Goal: Task Accomplishment & Management: Manage account settings

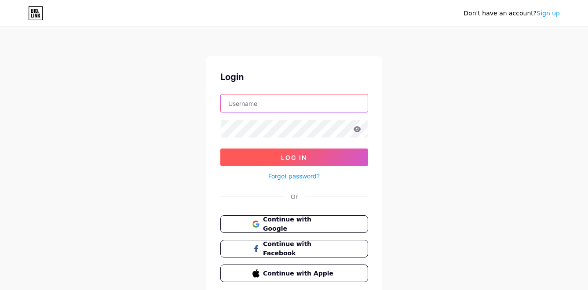
type input "moebros"
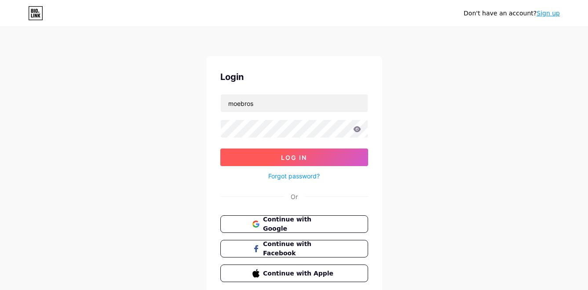
click at [323, 159] on button "Log In" at bounding box center [294, 158] width 148 height 18
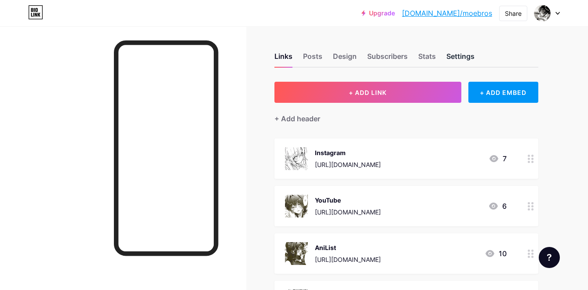
click at [457, 52] on div "Settings" at bounding box center [461, 59] width 28 height 16
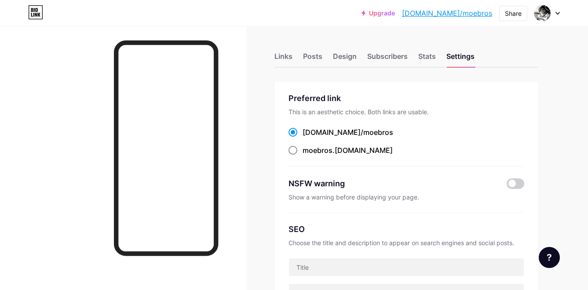
click at [294, 151] on span at bounding box center [293, 150] width 9 height 9
click at [303, 156] on input "moebros .[DOMAIN_NAME]" at bounding box center [306, 159] width 6 height 6
radio input "true"
click at [293, 133] on span at bounding box center [293, 132] width 9 height 9
click at [303, 138] on input "[DOMAIN_NAME]/ moebros" at bounding box center [306, 141] width 6 height 6
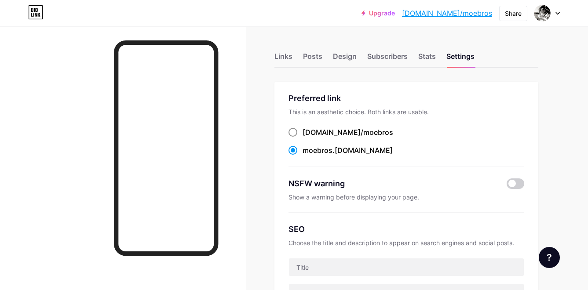
radio input "true"
click at [284, 55] on div "Links" at bounding box center [284, 59] width 18 height 16
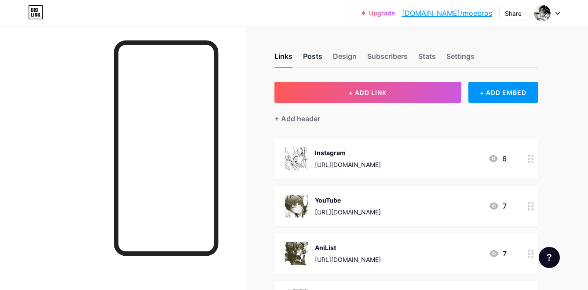
click at [315, 54] on div "Posts" at bounding box center [312, 59] width 19 height 16
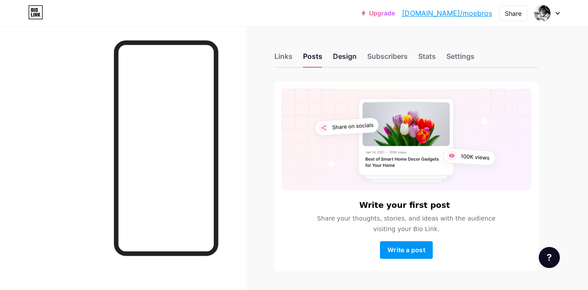
click at [346, 60] on div "Design" at bounding box center [345, 59] width 24 height 16
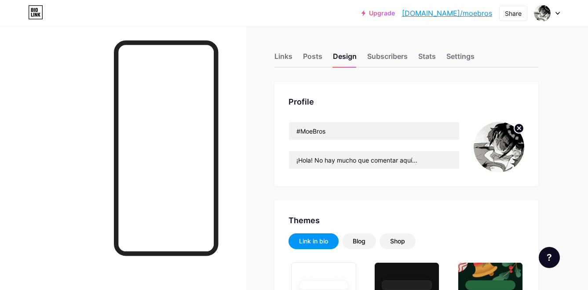
type input "#b2b2b2"
type input "#000000"
click at [517, 129] on circle at bounding box center [519, 129] width 10 height 10
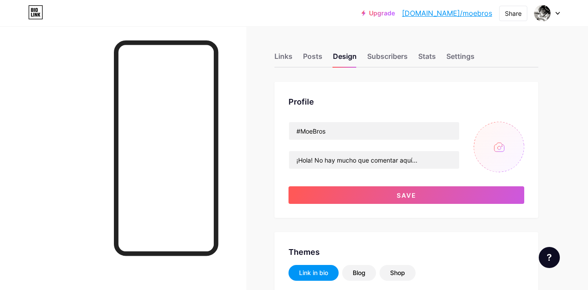
click at [498, 150] on input "file" at bounding box center [499, 147] width 51 height 51
type input "C:\fakepath\yo memememe.png"
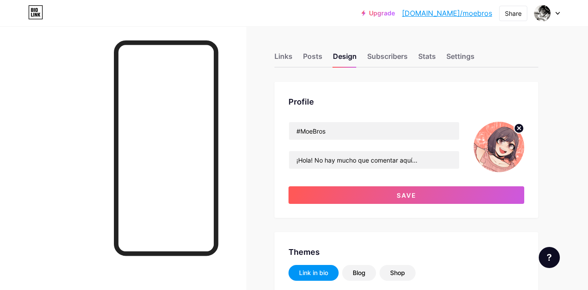
click at [516, 128] on circle at bounding box center [519, 129] width 10 height 10
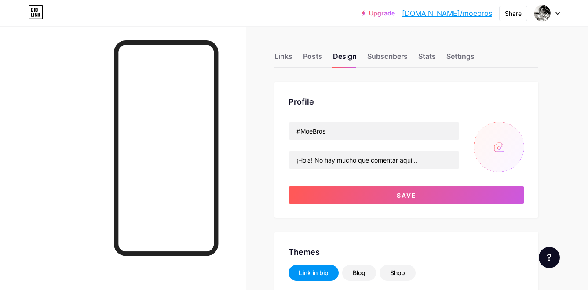
click at [500, 140] on input "file" at bounding box center [499, 147] width 51 height 51
type input "C:\fakepath\yo memememe.png"
drag, startPoint x: 433, startPoint y: 161, endPoint x: 317, endPoint y: 162, distance: 115.7
click at [317, 162] on input "¡Hola! No hay mucho que comentar aquí..." at bounding box center [374, 160] width 170 height 18
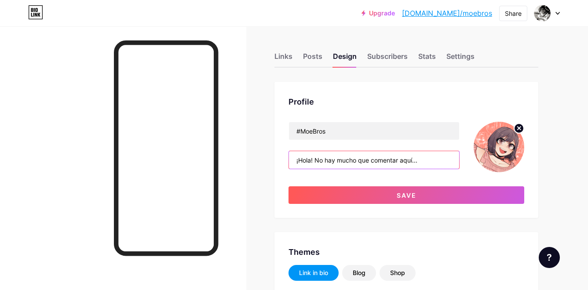
drag, startPoint x: 327, startPoint y: 160, endPoint x: 370, endPoint y: 163, distance: 43.2
click at [370, 163] on input "¡Hola! No hay mucho que comentar aquí..." at bounding box center [374, 160] width 170 height 18
click at [447, 161] on input "¡Hola! No tengo mucho que comentar aquí..." at bounding box center [374, 160] width 170 height 18
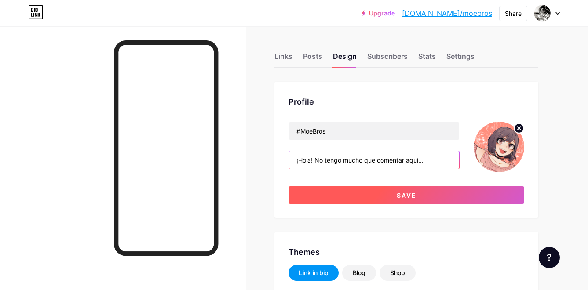
type input "¡Hola! No tengo mucho que comentar aquí..."
click at [409, 199] on span "Save" at bounding box center [407, 195] width 20 height 7
type input "#b2b2b2"
type input "#000000"
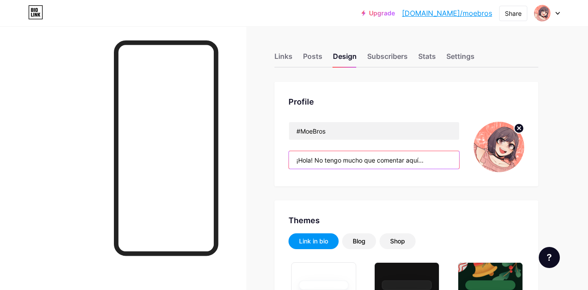
click at [418, 161] on input "¡Hola! No tengo mucho que comentar aquí..." at bounding box center [374, 160] width 170 height 18
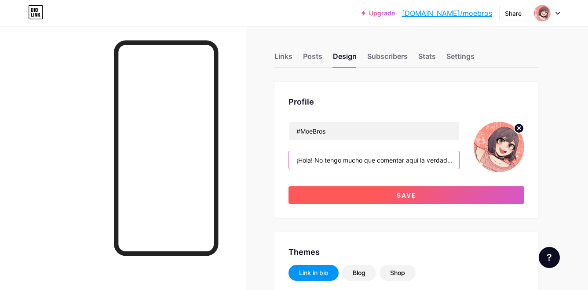
type input "¡Hola! No tengo mucho que comentar aquí la verdad..."
click at [411, 192] on span "Save" at bounding box center [407, 195] width 20 height 7
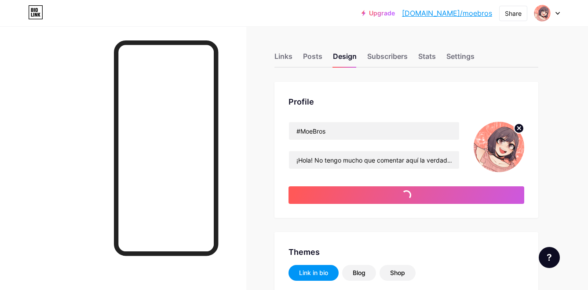
type input "#b2b2b2"
type input "#000000"
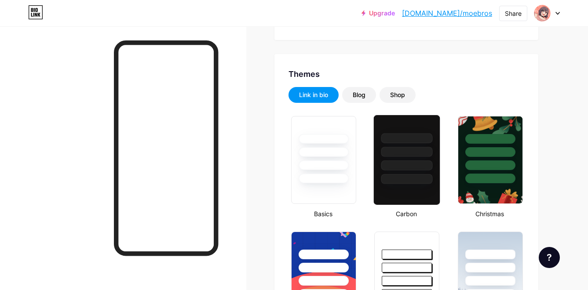
scroll to position [220, 0]
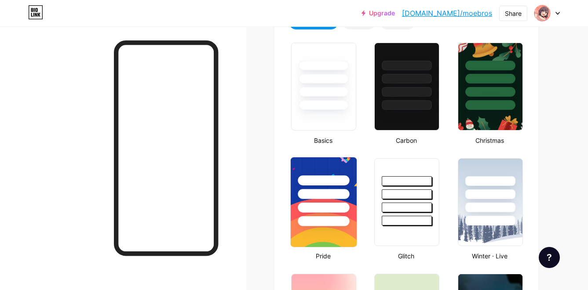
click at [346, 196] on div at bounding box center [323, 194] width 51 height 10
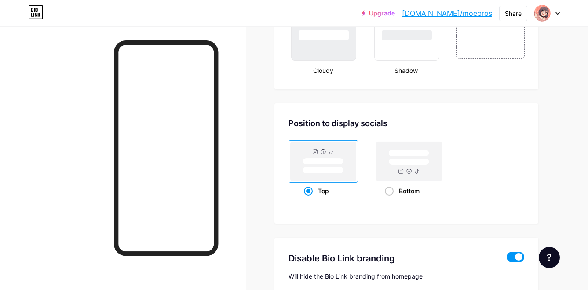
scroll to position [1173, 0]
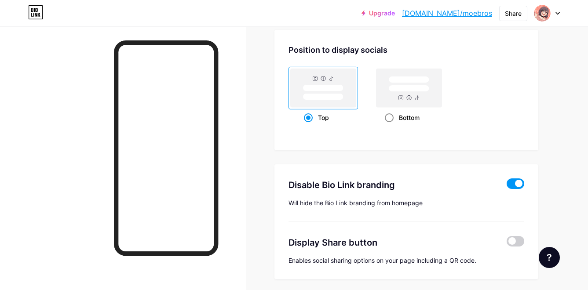
click at [394, 119] on div "Bottom" at bounding box center [409, 118] width 49 height 16
click at [391, 126] on input "Bottom" at bounding box center [388, 129] width 6 height 6
radio input "true"
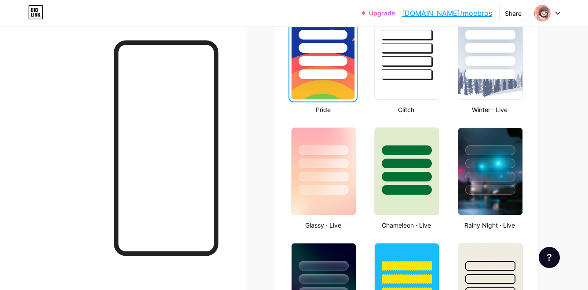
scroll to position [293, 0]
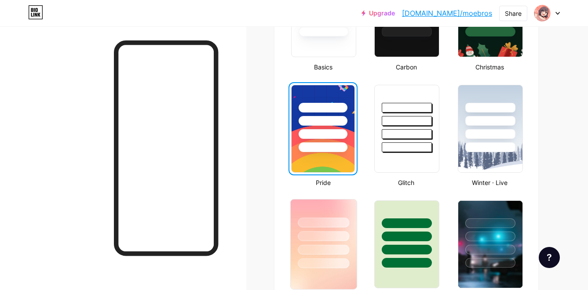
click at [341, 235] on div at bounding box center [323, 236] width 51 height 10
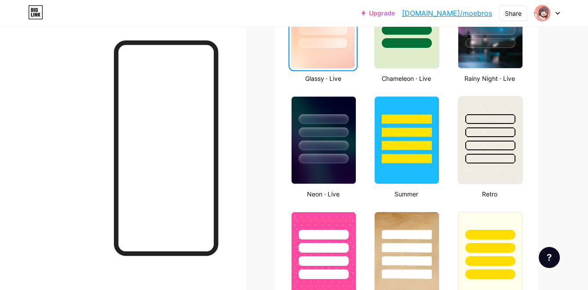
scroll to position [660, 0]
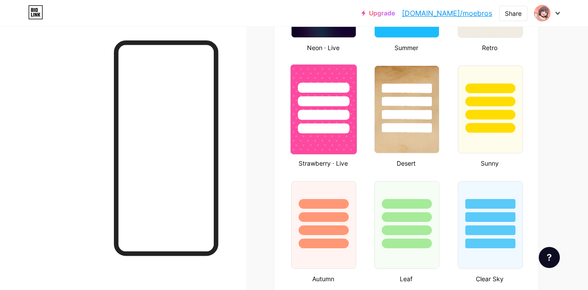
click at [336, 109] on div at bounding box center [324, 99] width 66 height 69
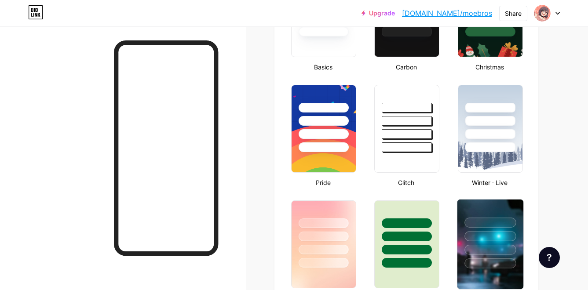
scroll to position [220, 0]
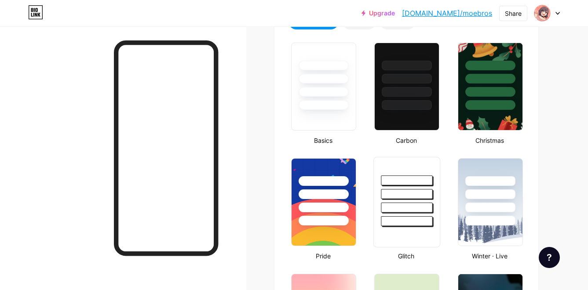
click at [411, 218] on div at bounding box center [406, 221] width 51 height 10
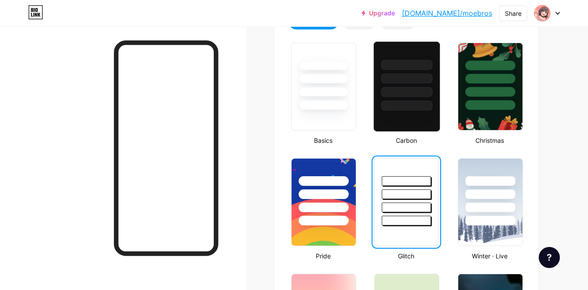
scroll to position [73, 0]
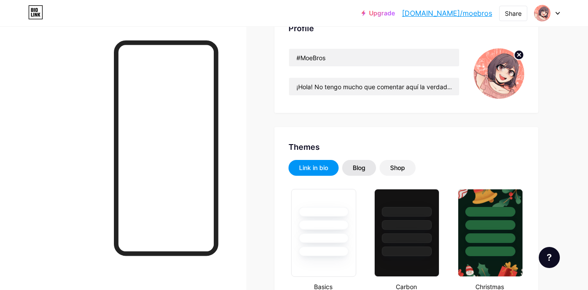
click at [351, 169] on div "Blog" at bounding box center [359, 168] width 34 height 16
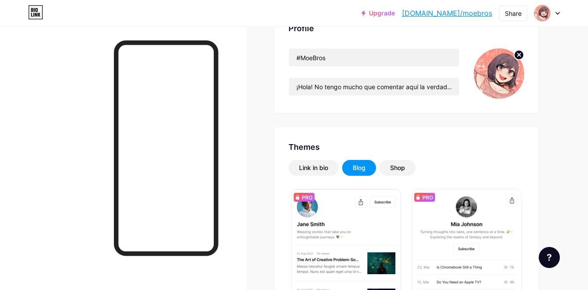
click at [395, 165] on div "Shop" at bounding box center [397, 168] width 15 height 9
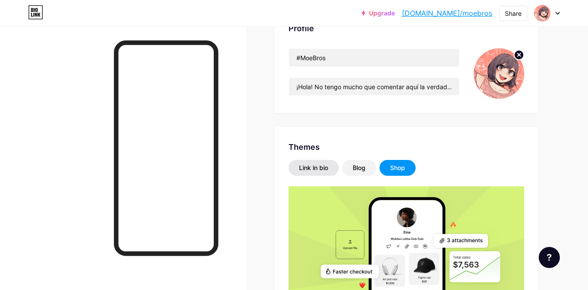
click at [304, 168] on div "Link in bio" at bounding box center [313, 168] width 29 height 9
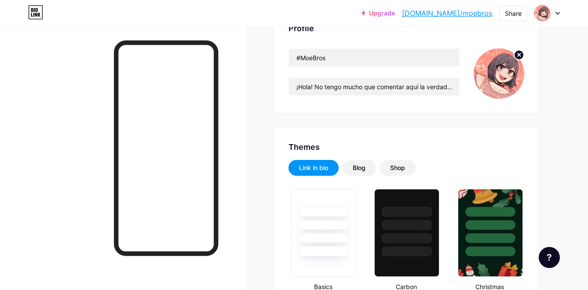
click at [395, 15] on link "Upgrade" at bounding box center [378, 13] width 33 height 7
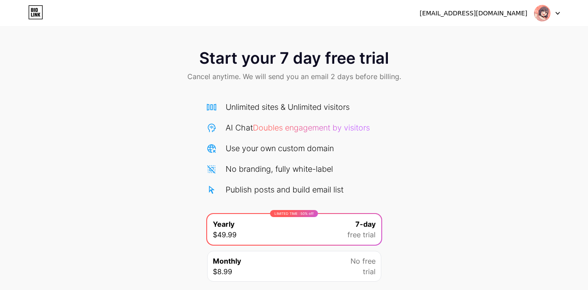
scroll to position [59, 0]
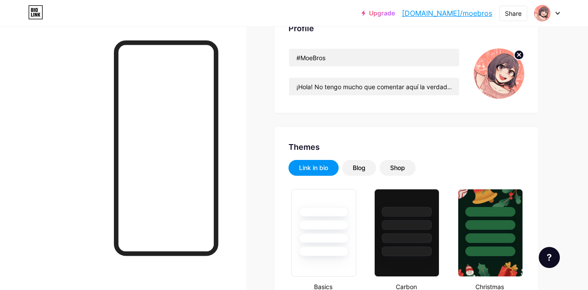
scroll to position [220, 0]
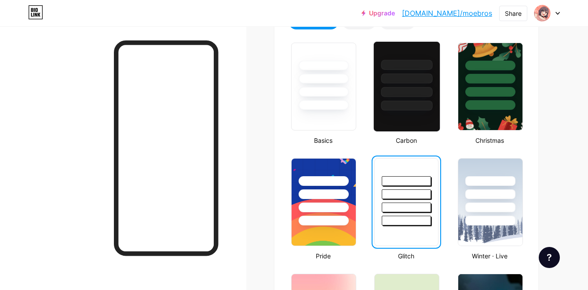
click at [417, 92] on div at bounding box center [406, 92] width 51 height 10
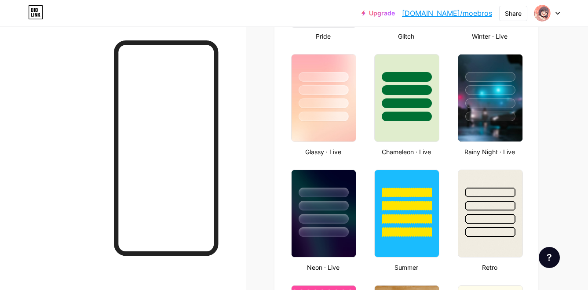
scroll to position [293, 0]
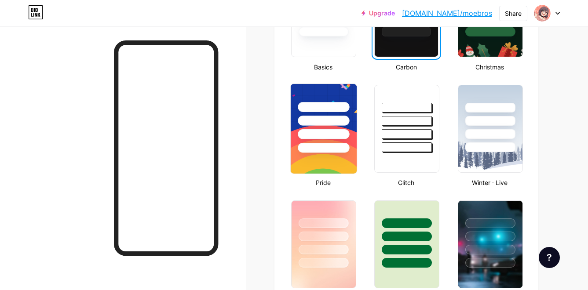
click at [334, 134] on div at bounding box center [323, 134] width 51 height 10
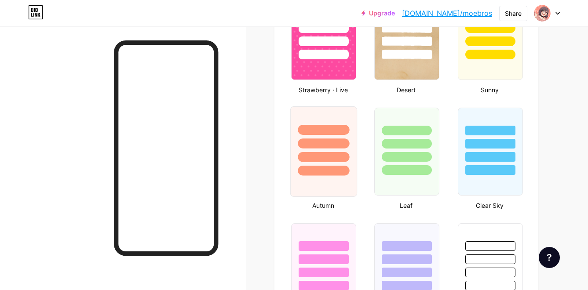
scroll to position [807, 0]
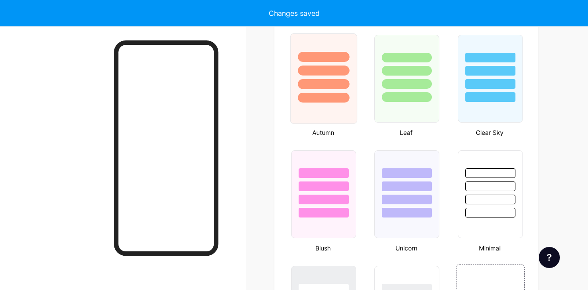
click at [328, 73] on div at bounding box center [323, 71] width 51 height 10
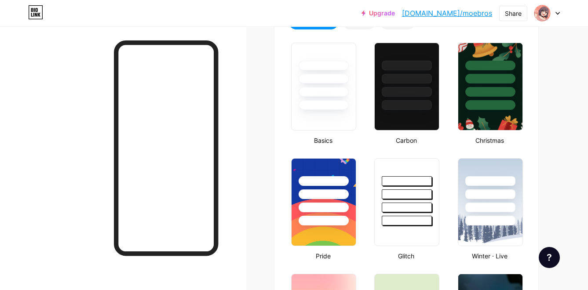
scroll to position [0, 0]
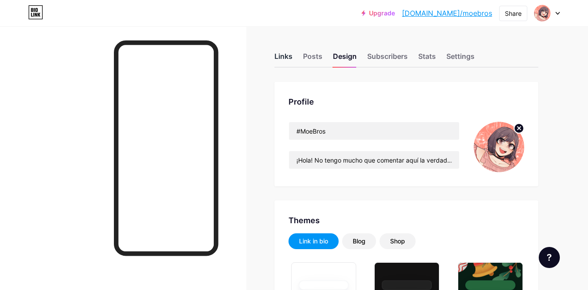
click at [279, 56] on div "Links" at bounding box center [284, 59] width 18 height 16
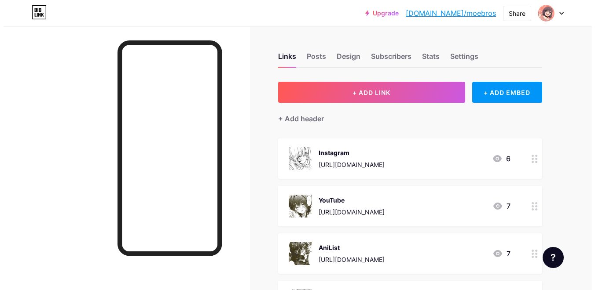
scroll to position [73, 0]
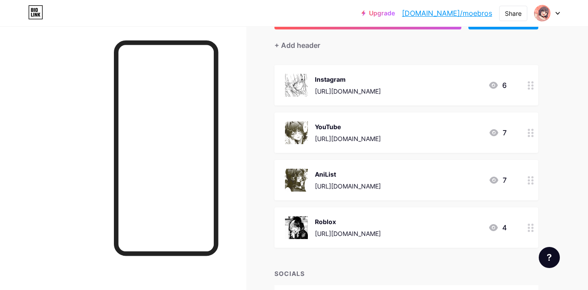
click at [381, 92] on div "[URL][DOMAIN_NAME]" at bounding box center [348, 91] width 66 height 9
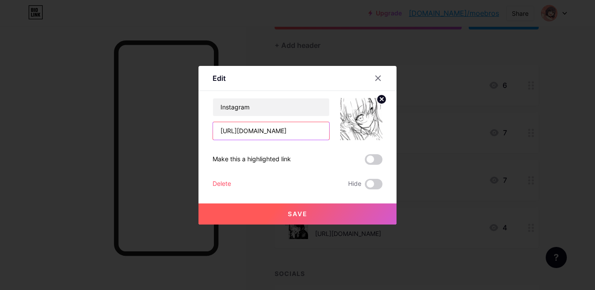
click at [326, 132] on input "[URL][DOMAIN_NAME]" at bounding box center [271, 131] width 116 height 18
click at [320, 132] on input "[URL][DOMAIN_NAME]" at bounding box center [271, 131] width 116 height 18
type input "[URL][DOMAIN_NAME]"
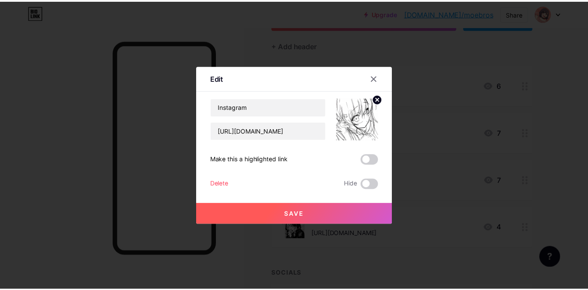
scroll to position [0, 0]
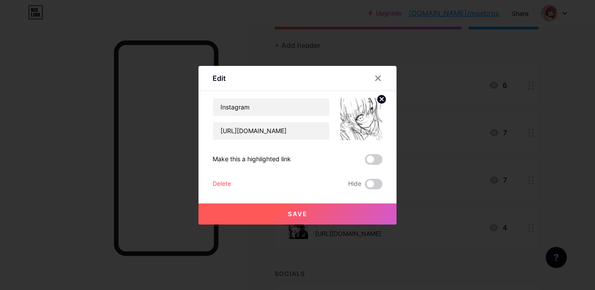
click at [327, 210] on button "Save" at bounding box center [297, 214] width 198 height 21
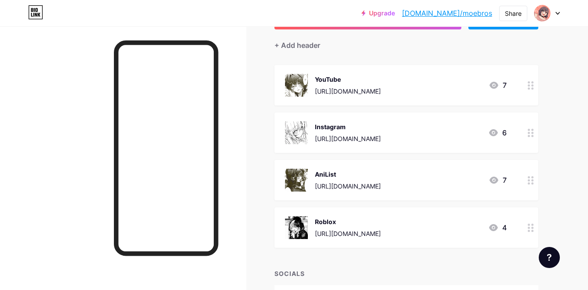
click at [355, 78] on div "YouTube" at bounding box center [348, 79] width 66 height 9
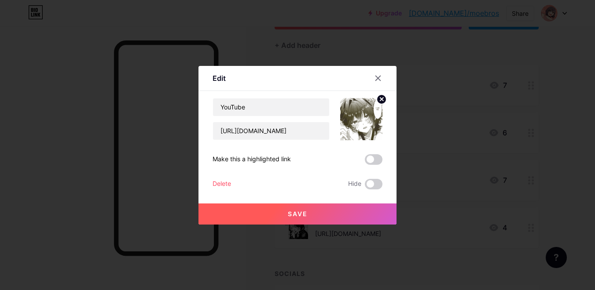
click at [379, 102] on circle at bounding box center [382, 100] width 10 height 10
click at [363, 118] on rect at bounding box center [366, 119] width 7 height 4
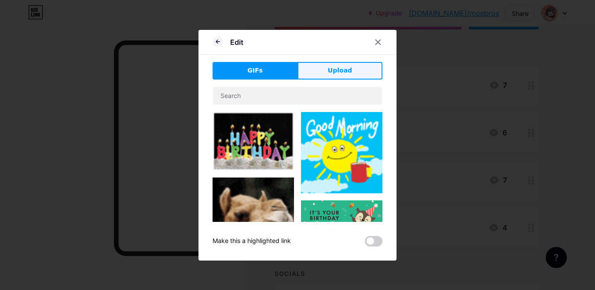
click at [340, 77] on button "Upload" at bounding box center [339, 71] width 85 height 18
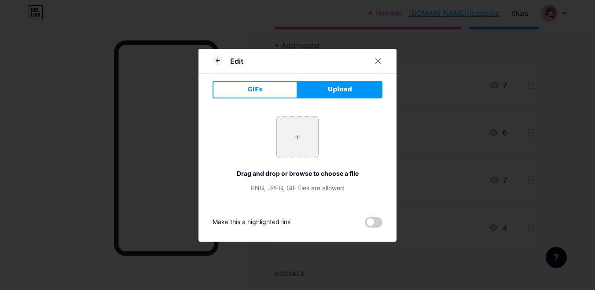
click at [309, 136] on input "file" at bounding box center [297, 137] width 41 height 41
type input "C:\fakepath\6793e426c53e6cc3c3acc49cfefaeacb.jpg"
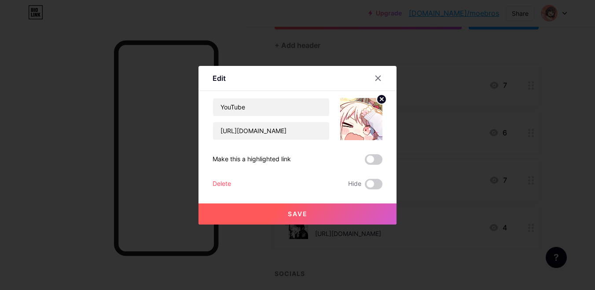
click at [258, 211] on button "Save" at bounding box center [297, 214] width 198 height 21
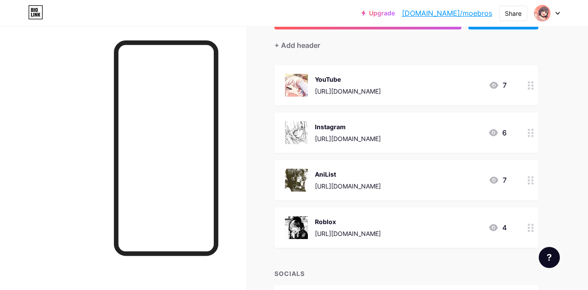
click at [469, 132] on div "Instagram [URL][DOMAIN_NAME] 6" at bounding box center [396, 132] width 222 height 23
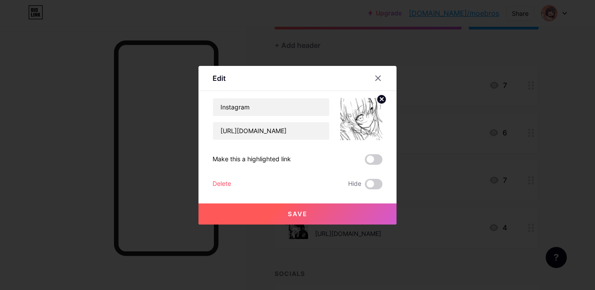
click at [386, 103] on icon at bounding box center [381, 99] width 11 height 11
click at [361, 113] on rect at bounding box center [359, 113] width 14 height 14
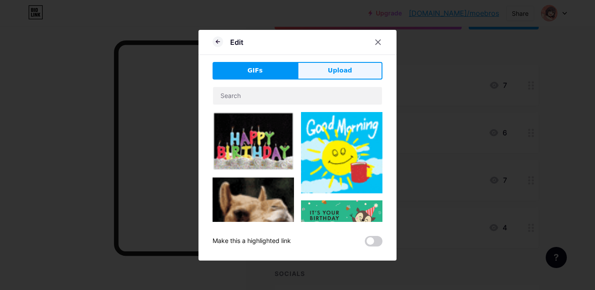
click at [331, 77] on button "Upload" at bounding box center [339, 71] width 85 height 18
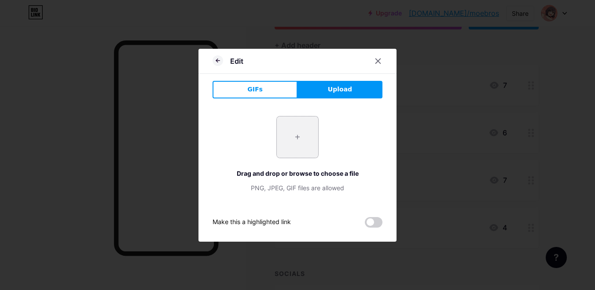
click at [279, 131] on input "file" at bounding box center [297, 137] width 41 height 41
type input "C:\fakepath\Png.png"
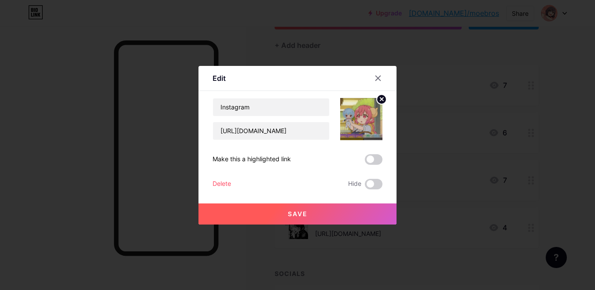
click at [291, 209] on button "Save" at bounding box center [297, 214] width 198 height 21
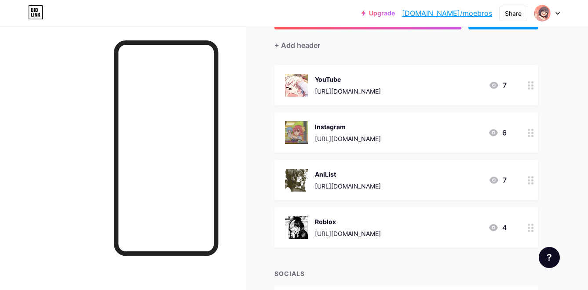
click at [454, 178] on div "AniList [URL][DOMAIN_NAME] 7" at bounding box center [396, 180] width 222 height 23
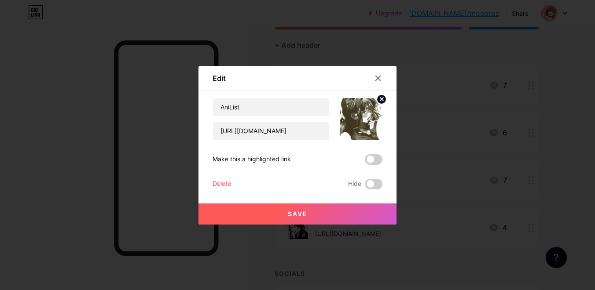
click at [380, 99] on circle at bounding box center [382, 100] width 10 height 10
click at [356, 122] on icon at bounding box center [361, 114] width 18 height 16
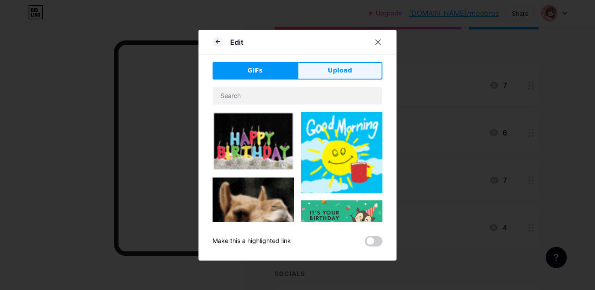
click at [342, 70] on span "Upload" at bounding box center [340, 70] width 24 height 9
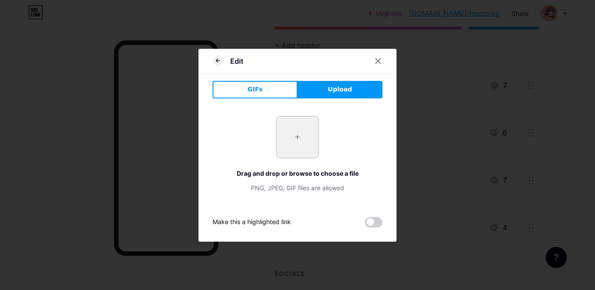
click at [301, 132] on input "file" at bounding box center [297, 137] width 41 height 41
type input "C:\fakepath\222222 - copia.png"
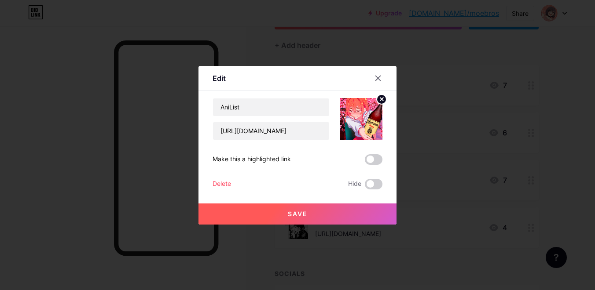
click at [310, 218] on button "Save" at bounding box center [297, 214] width 198 height 21
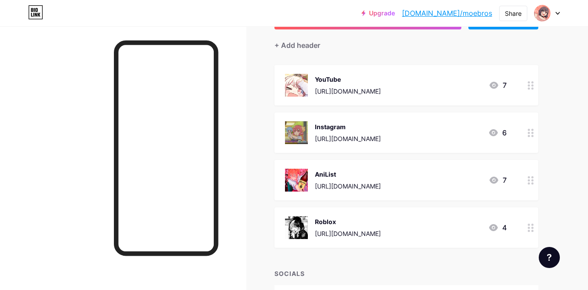
click at [453, 137] on div "Instagram [URL][DOMAIN_NAME] 6" at bounding box center [396, 132] width 222 height 23
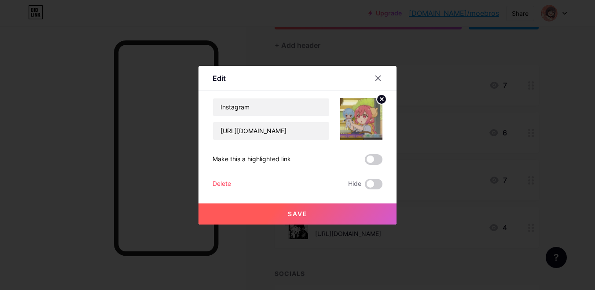
click at [381, 100] on icon at bounding box center [381, 99] width 3 height 3
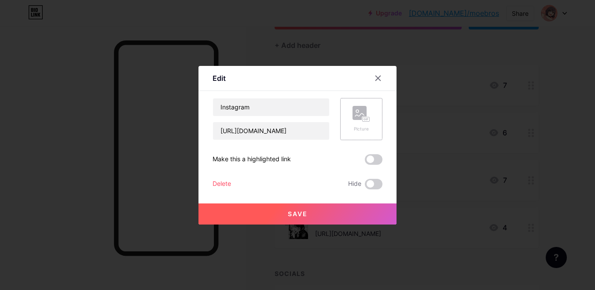
click at [359, 116] on icon at bounding box center [359, 115] width 9 height 3
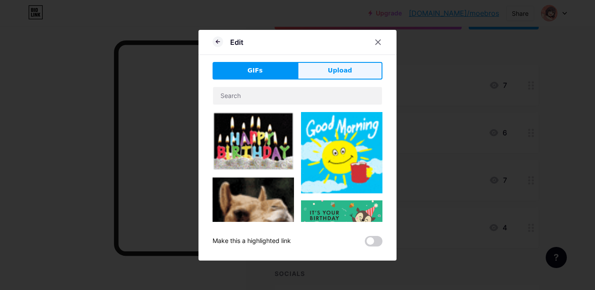
click at [347, 77] on button "Upload" at bounding box center [339, 71] width 85 height 18
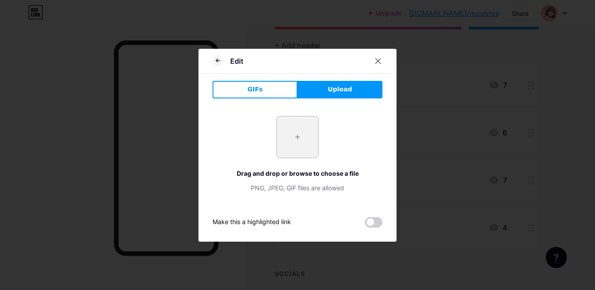
click at [310, 146] on input "file" at bounding box center [297, 137] width 41 height 41
type input "C:\fakepath\deaa7d67912fbc3410fc268545b1aa21.jpg"
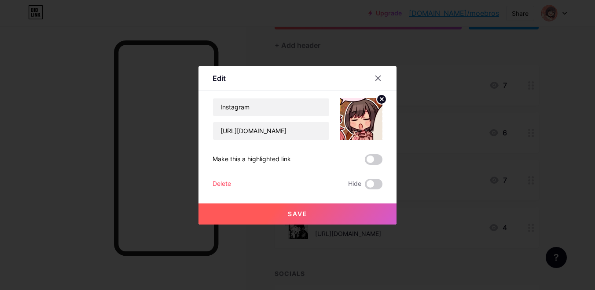
click at [303, 213] on span "Save" at bounding box center [298, 213] width 20 height 7
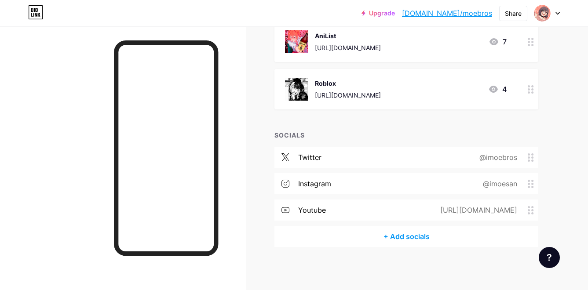
scroll to position [139, 0]
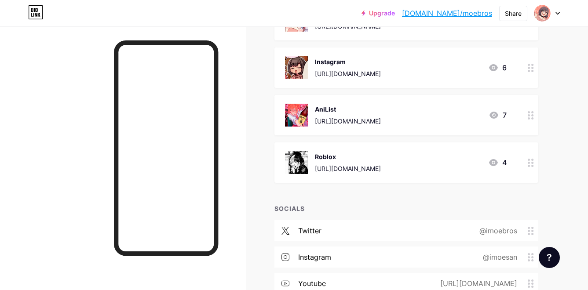
click at [492, 163] on icon at bounding box center [493, 163] width 11 height 11
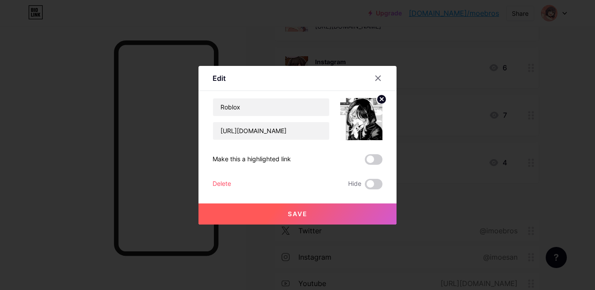
click at [378, 96] on circle at bounding box center [382, 100] width 10 height 10
click at [355, 119] on rect at bounding box center [359, 113] width 14 height 14
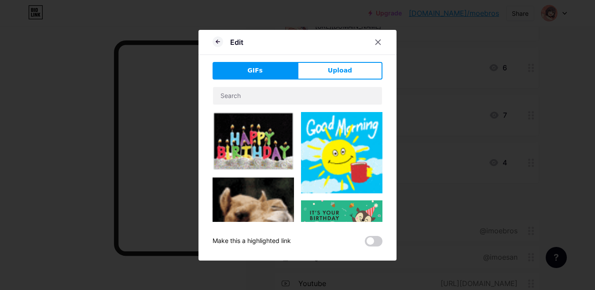
click at [347, 86] on div "GIFs Upload Content YouTube Play YouTube video without leaving your page. ADD V…" at bounding box center [298, 154] width 170 height 185
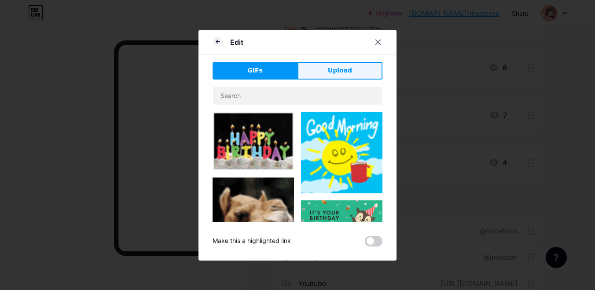
click at [349, 75] on span "Upload" at bounding box center [340, 70] width 24 height 9
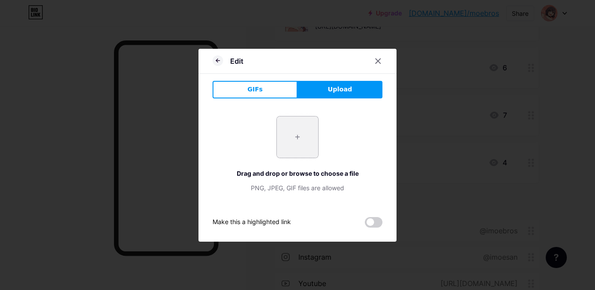
click at [304, 135] on input "file" at bounding box center [297, 137] width 41 height 41
type input "C:\fakepath\foto de peril.png"
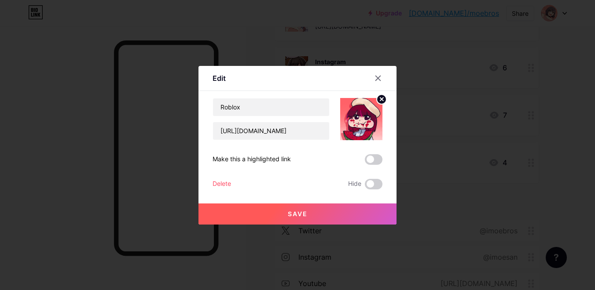
click at [307, 210] on span "Save" at bounding box center [298, 213] width 20 height 7
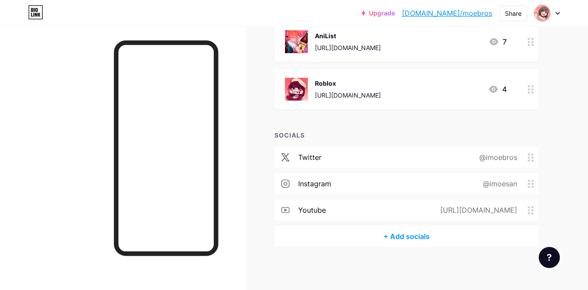
scroll to position [0, 0]
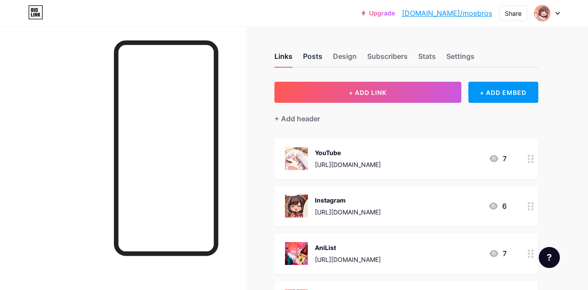
click at [309, 61] on div "Posts" at bounding box center [312, 59] width 19 height 16
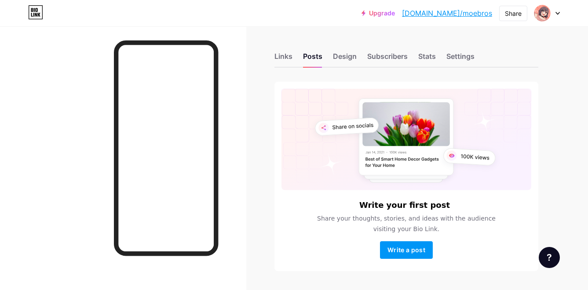
click at [283, 48] on div "Links Posts Design Subscribers Stats Settings" at bounding box center [407, 52] width 264 height 31
